Goal: Task Accomplishment & Management: Manage account settings

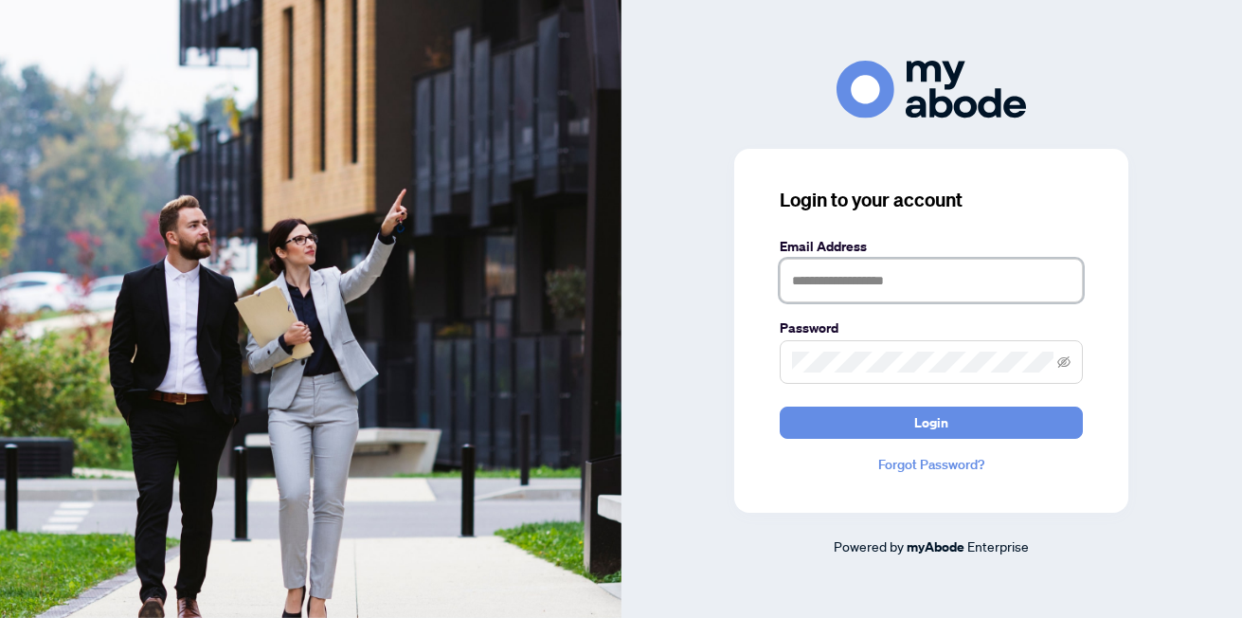
click at [872, 286] on input "text" at bounding box center [931, 281] width 303 height 44
type input "**********"
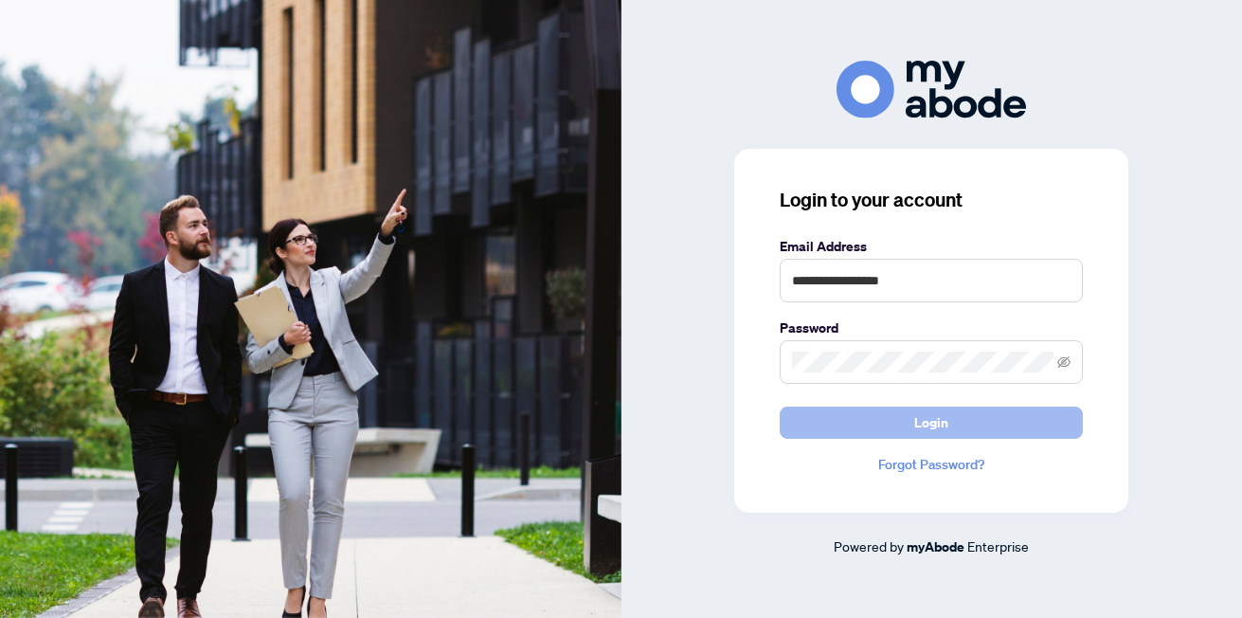
click at [928, 427] on span "Login" at bounding box center [931, 422] width 34 height 30
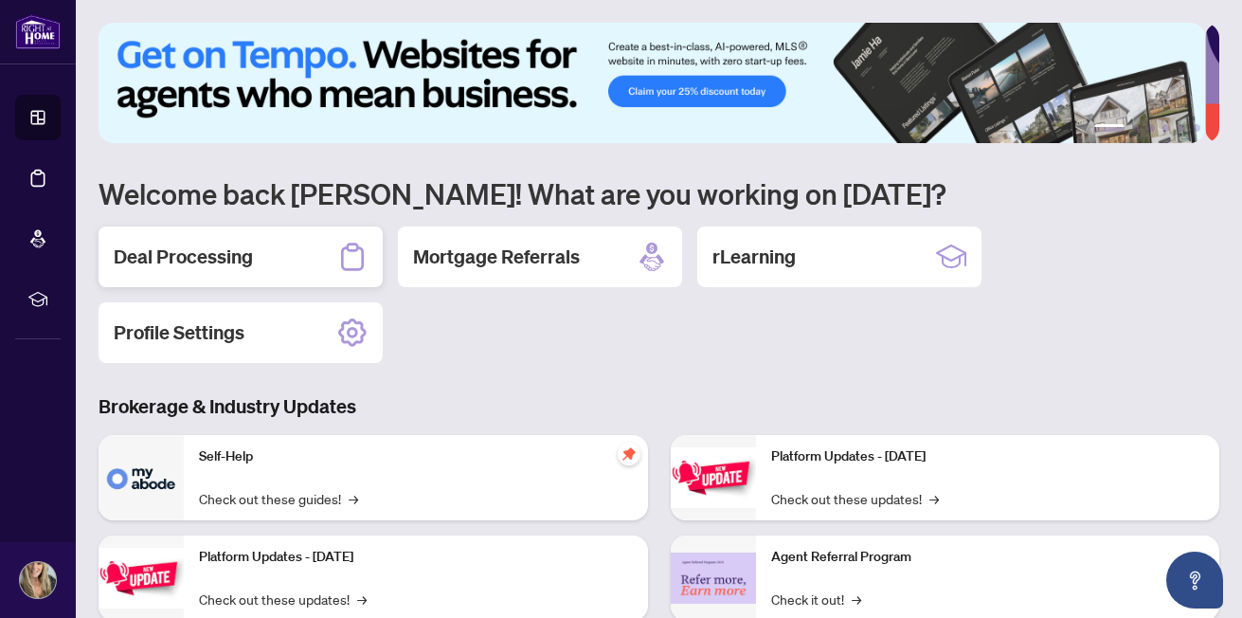
click at [221, 263] on h2 "Deal Processing" at bounding box center [183, 256] width 139 height 27
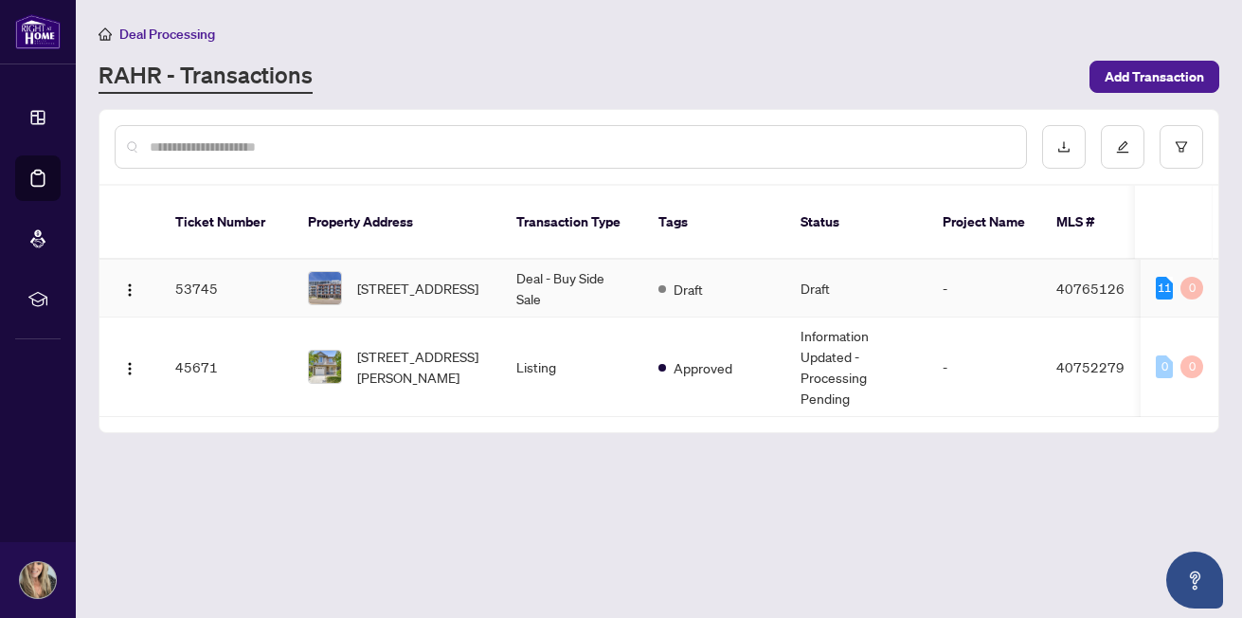
click at [204, 262] on td "53745" at bounding box center [226, 289] width 133 height 58
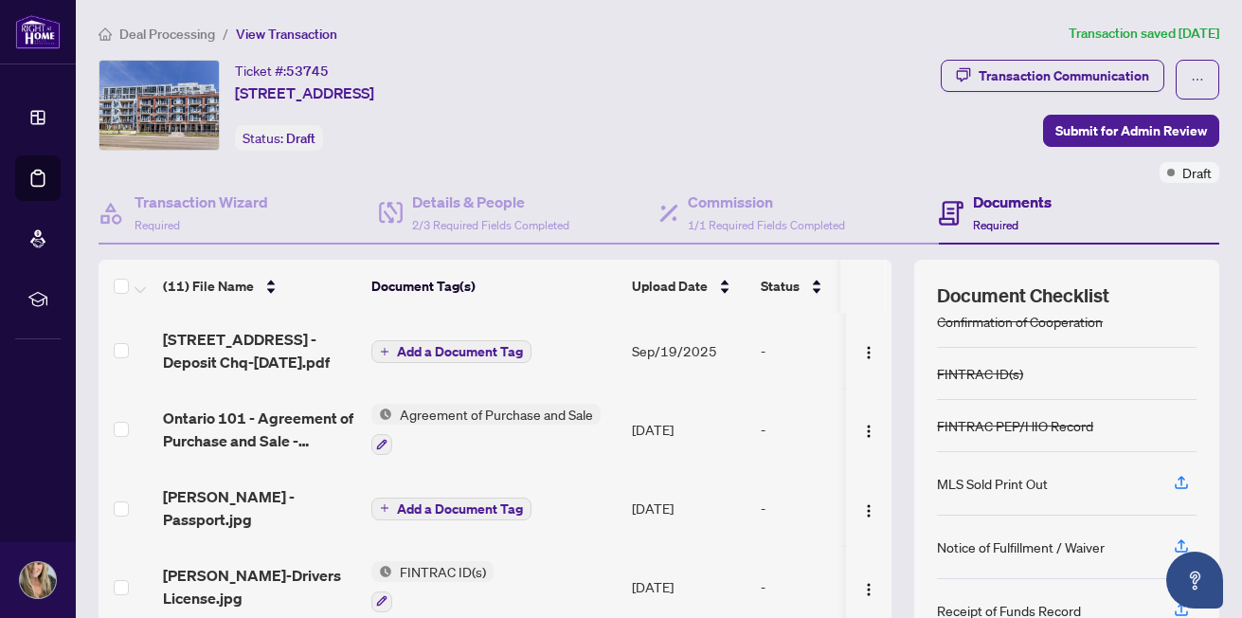
scroll to position [95, 0]
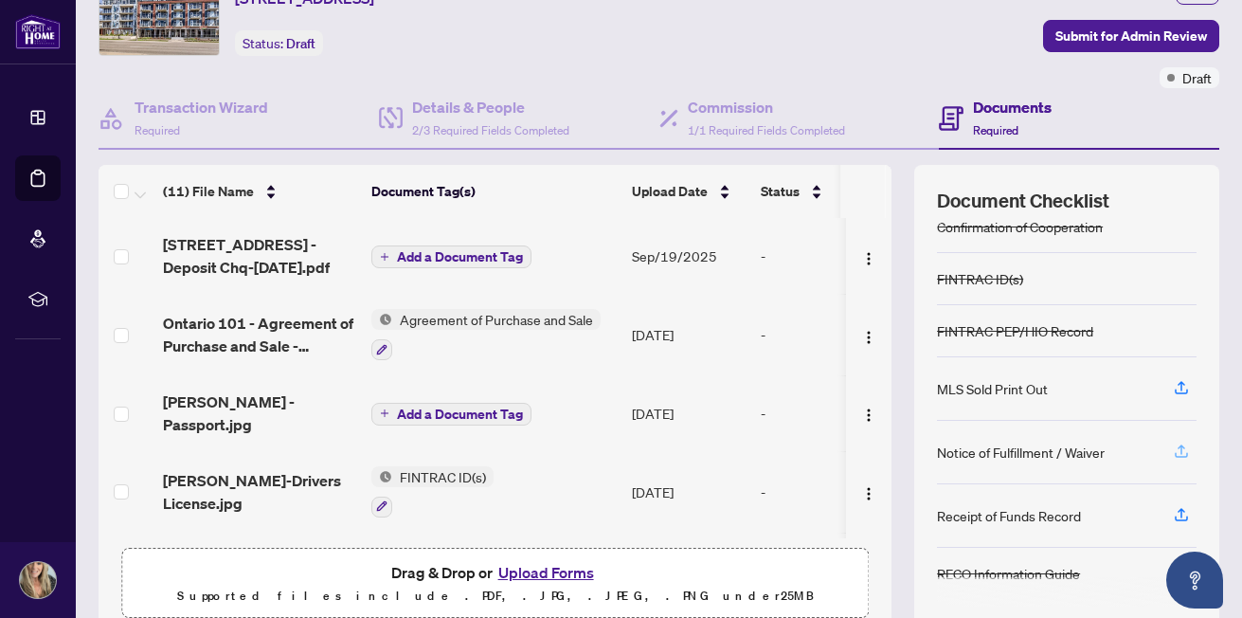
click at [1178, 445] on icon "button" at bounding box center [1182, 448] width 8 height 9
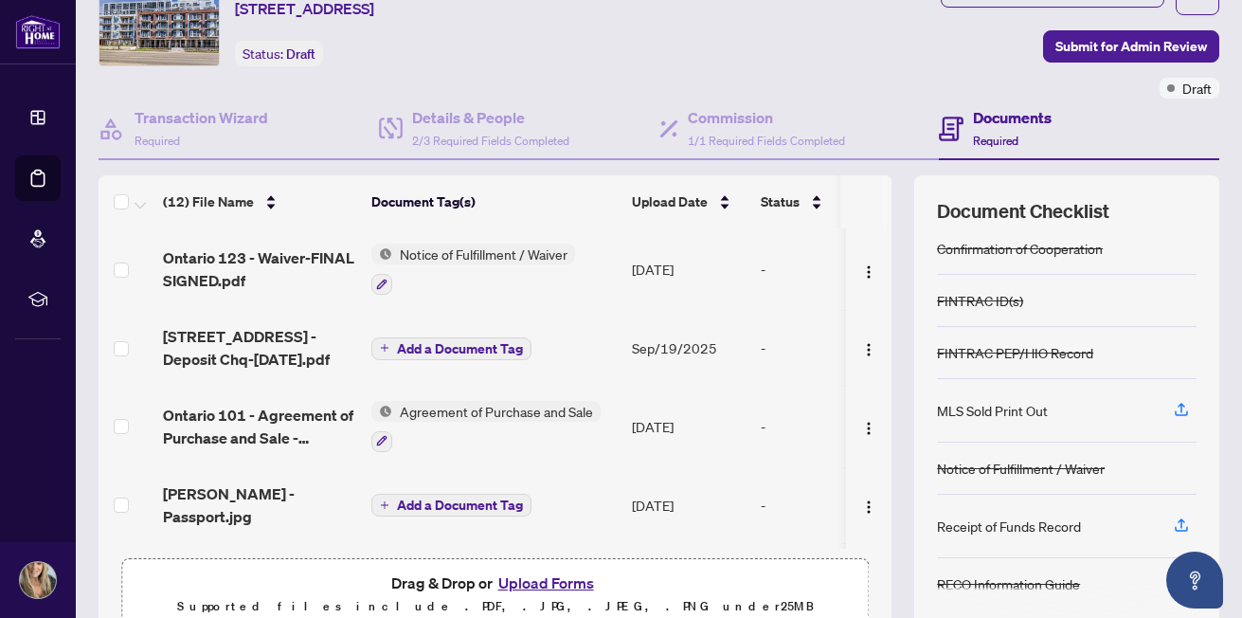
scroll to position [0, 0]
